Goal: Obtain resource: Download file/media

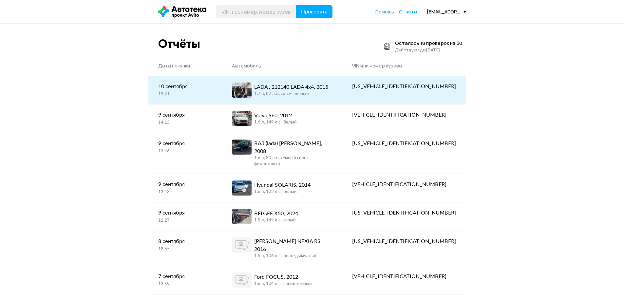
click at [298, 84] on div "LADA , 212140 LADA 4x4, 2015" at bounding box center [291, 87] width 74 height 8
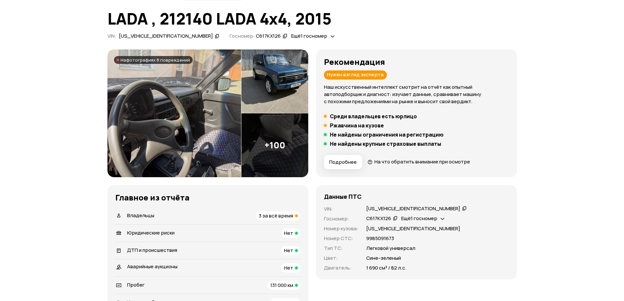
scroll to position [55, 0]
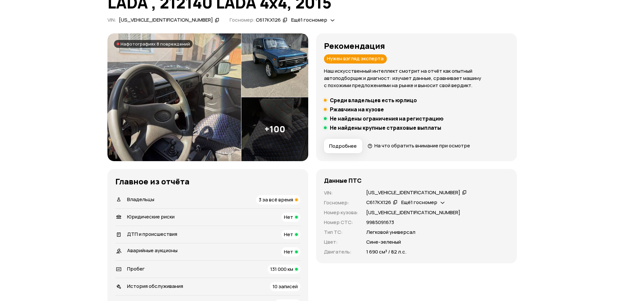
click at [154, 99] on img at bounding box center [174, 97] width 134 height 128
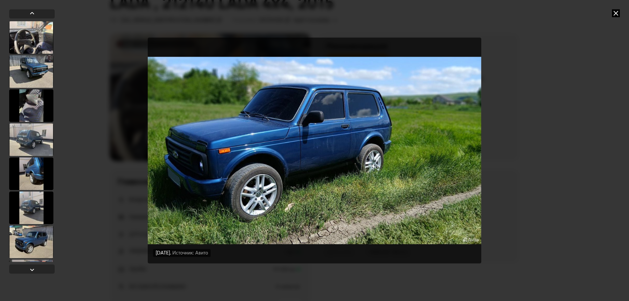
click at [613, 15] on icon at bounding box center [616, 13] width 8 height 8
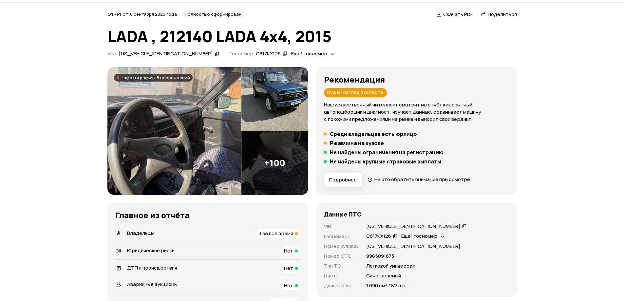
scroll to position [0, 0]
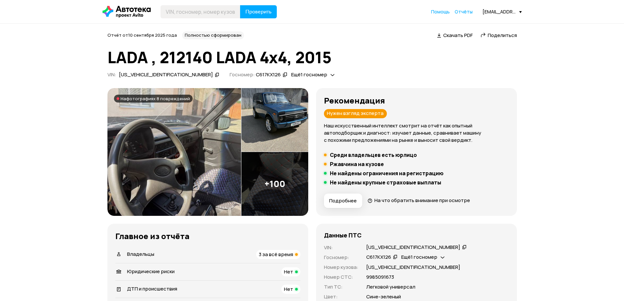
click at [449, 35] on span "Скачать PDF" at bounding box center [457, 35] width 29 height 7
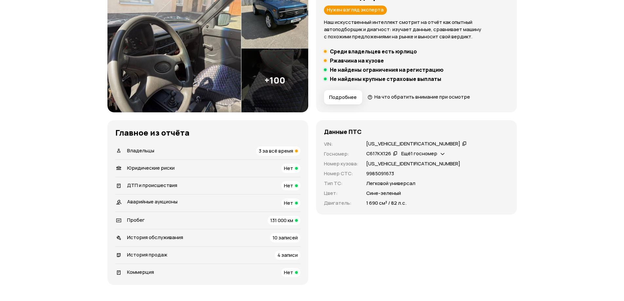
scroll to position [164, 0]
